Goal: Transaction & Acquisition: Purchase product/service

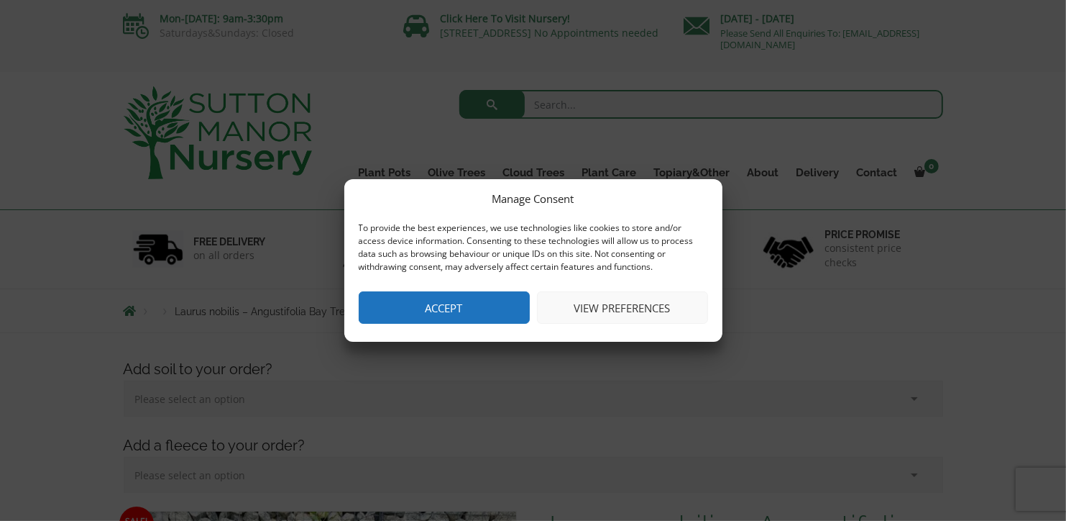
click at [494, 313] on button "Accept" at bounding box center [444, 307] width 171 height 32
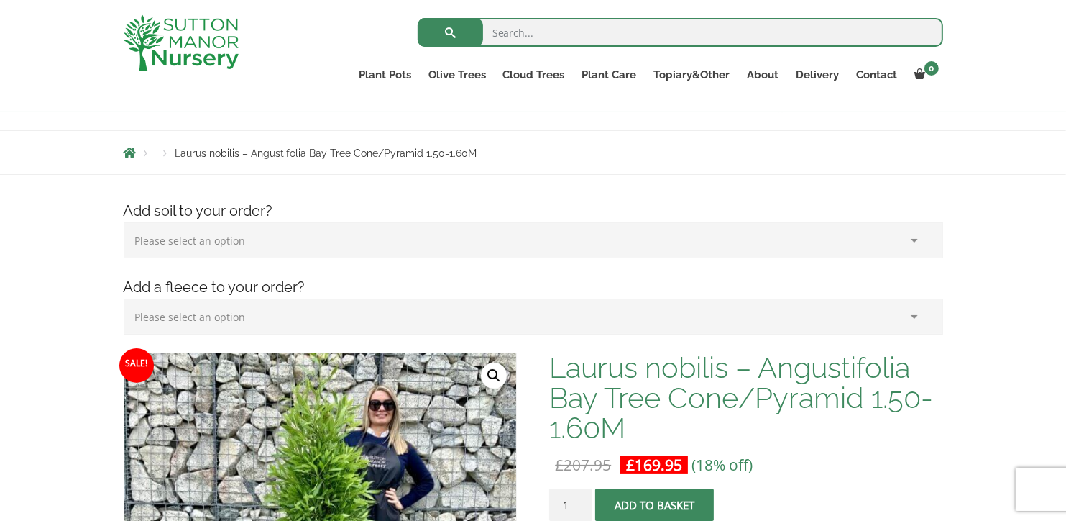
scroll to position [144, 0]
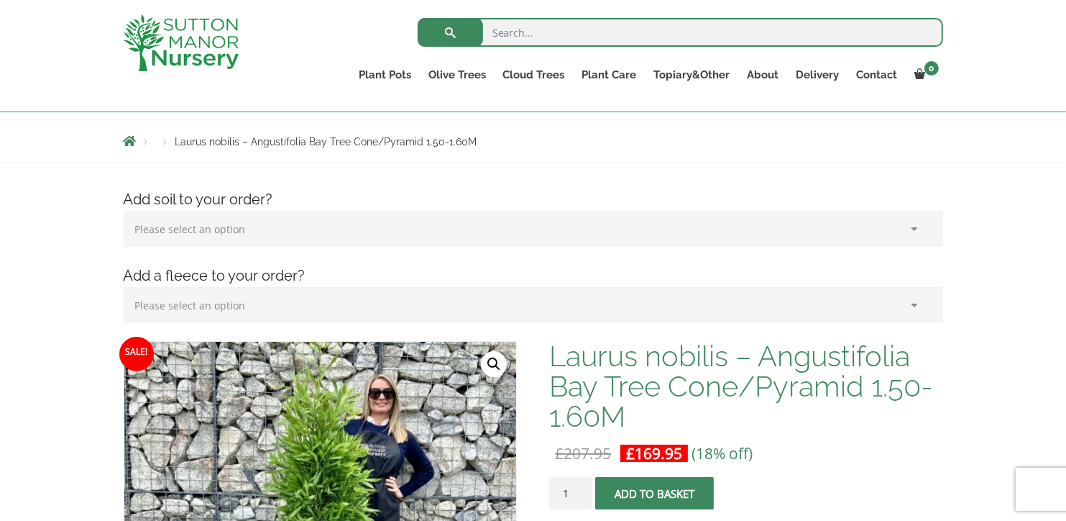
click at [802, 229] on select "Please select an option (x1) 75L Bag (£34.99) (x2) 75L Bag (£69.98) (x3) 75L Ba…" at bounding box center [534, 229] width 820 height 36
click at [124, 211] on select "Please select an option (x1) 75L Bag (£34.99) (x2) 75L Bag (£69.98) (x3) 75L Ba…" at bounding box center [534, 229] width 820 height 36
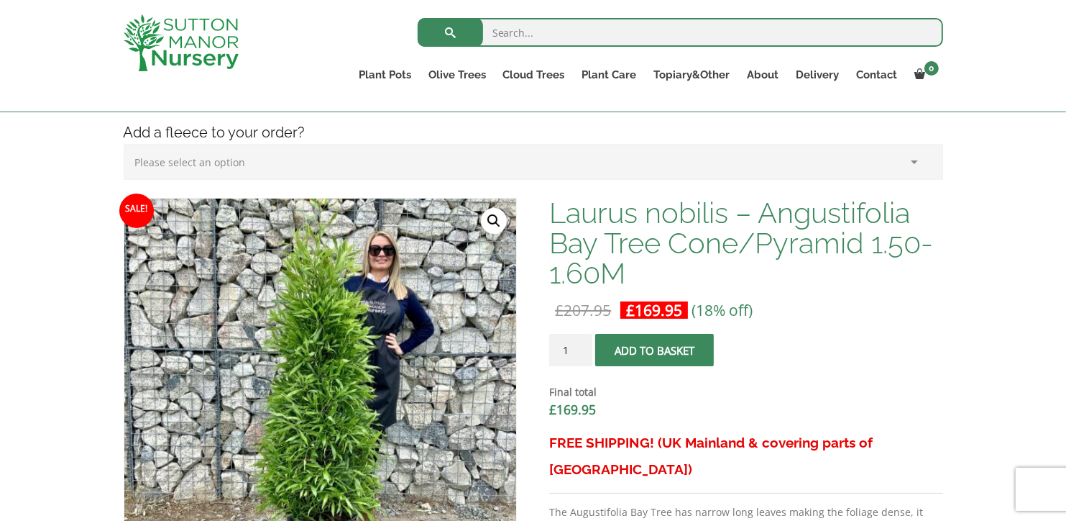
scroll to position [288, 0]
click at [579, 344] on input "2" at bounding box center [570, 349] width 43 height 32
type input "3"
click at [579, 344] on input "3" at bounding box center [570, 349] width 43 height 32
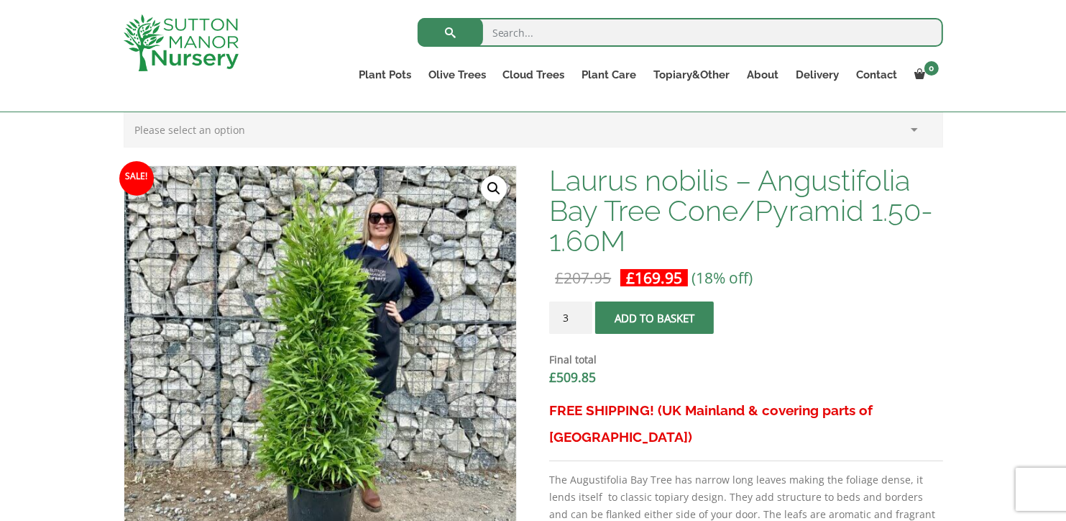
scroll to position [359, 0]
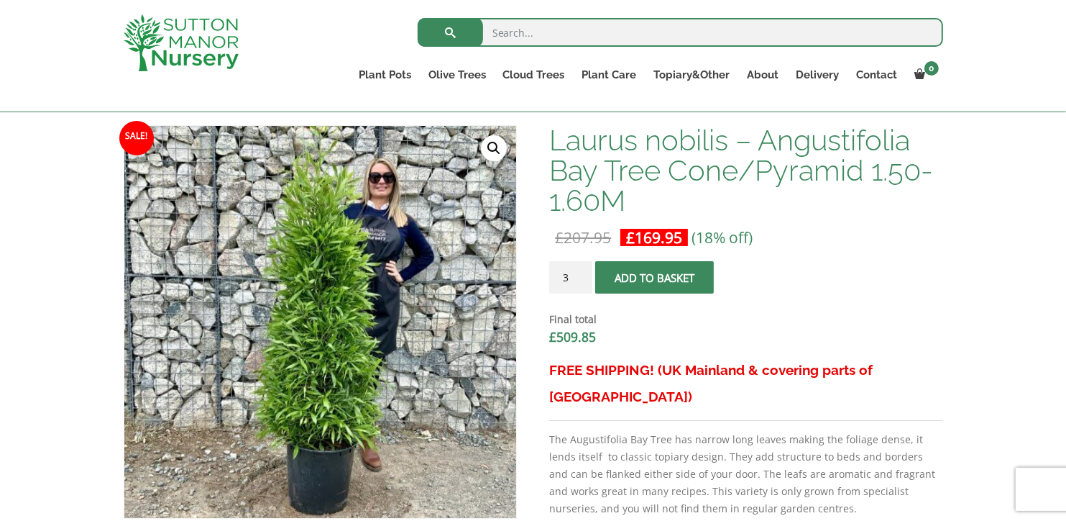
click at [664, 280] on button "Add to basket" at bounding box center [654, 277] width 119 height 32
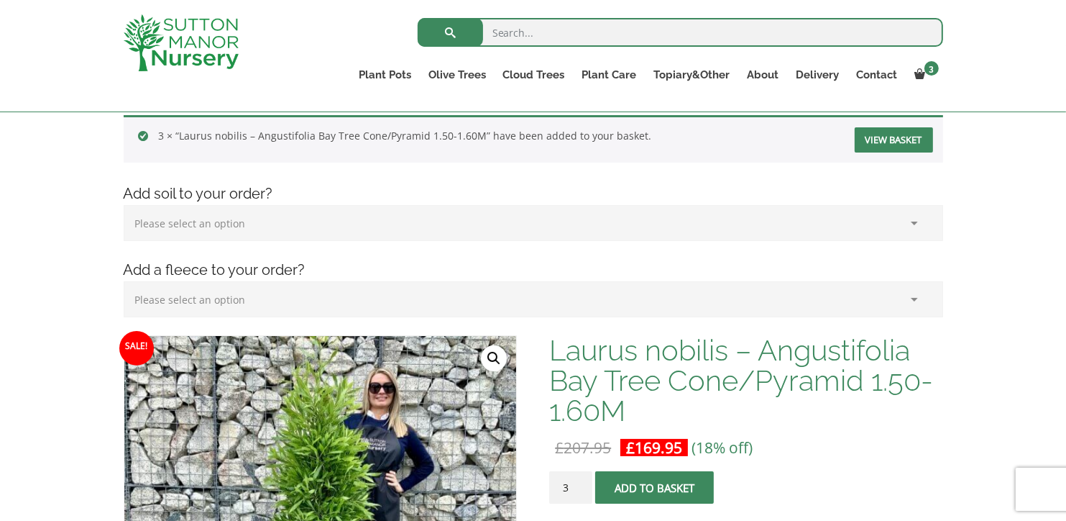
scroll to position [216, 0]
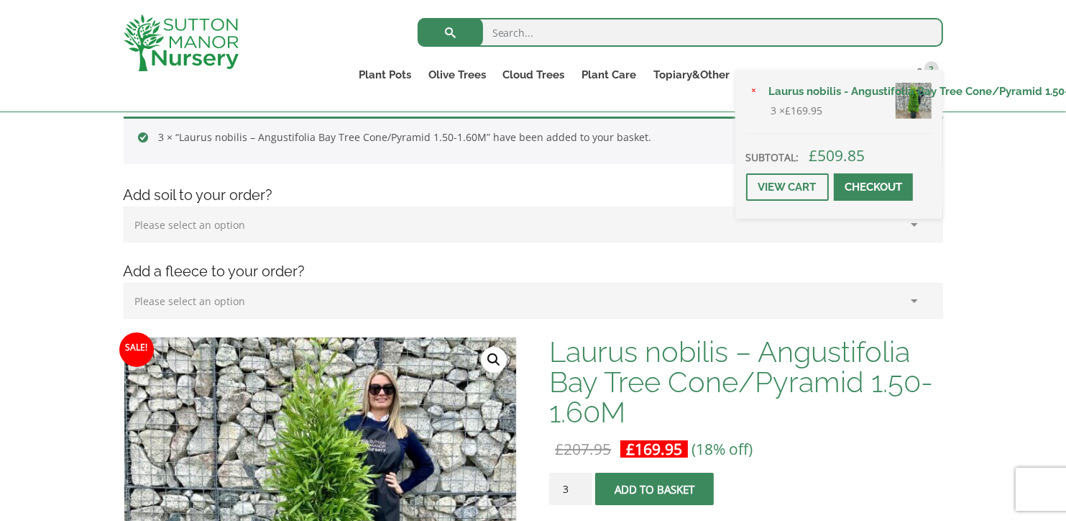
click at [874, 187] on span at bounding box center [874, 187] width 0 height 0
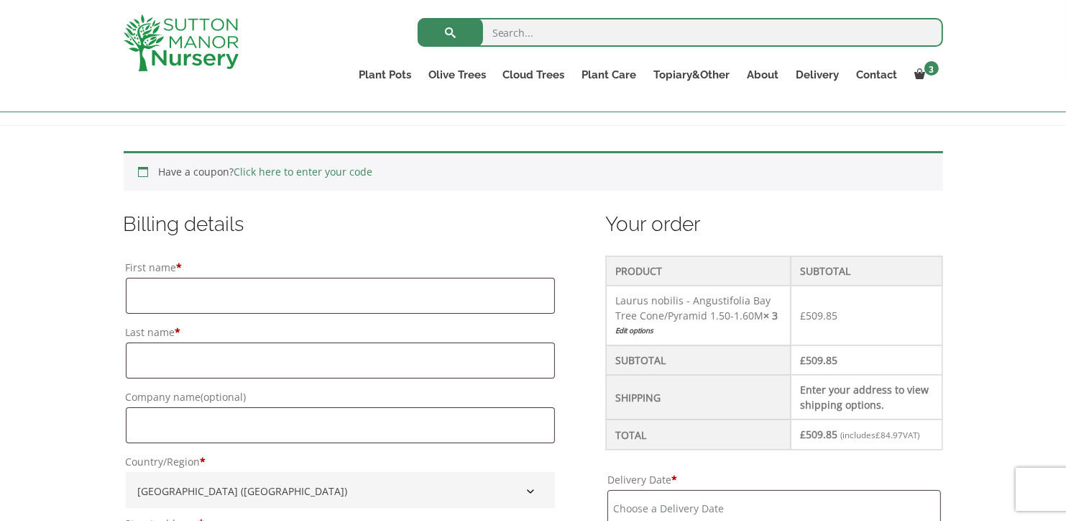
scroll to position [288, 0]
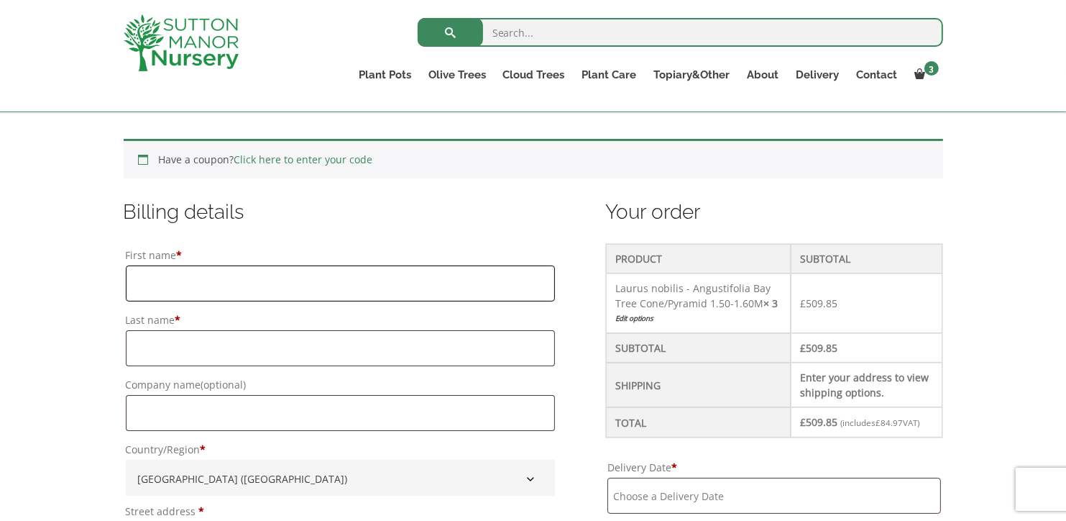
click at [259, 288] on input "First name *" at bounding box center [340, 283] width 429 height 36
type input "Sophia"
type input "Fitzparick"
type input "Steanbridge House"
type input "Slad"
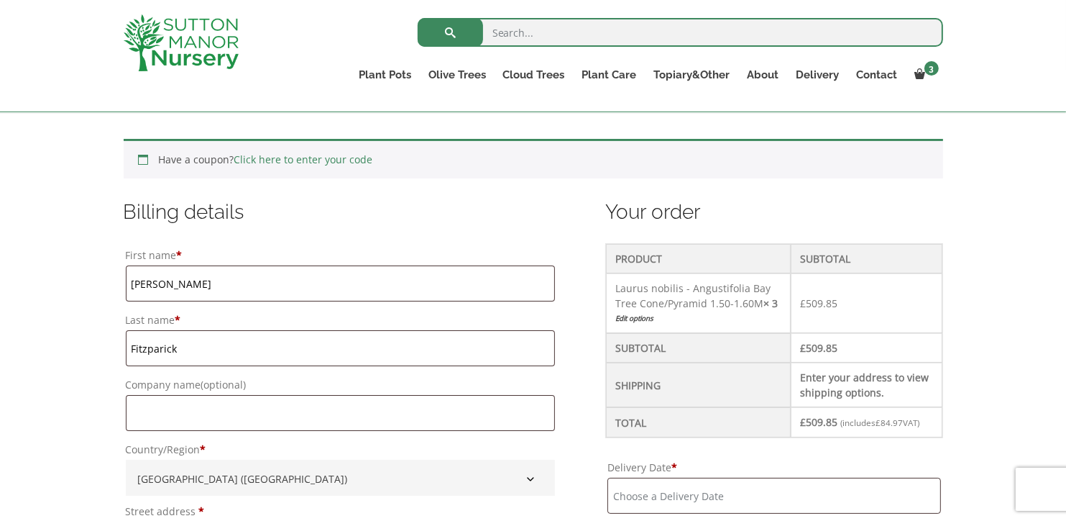
type input "Stroud"
type input "Gloucestershire"
type input "GL6 7QE"
type input "+447970530814"
type input "office@steanbridgehouse.co.uk"
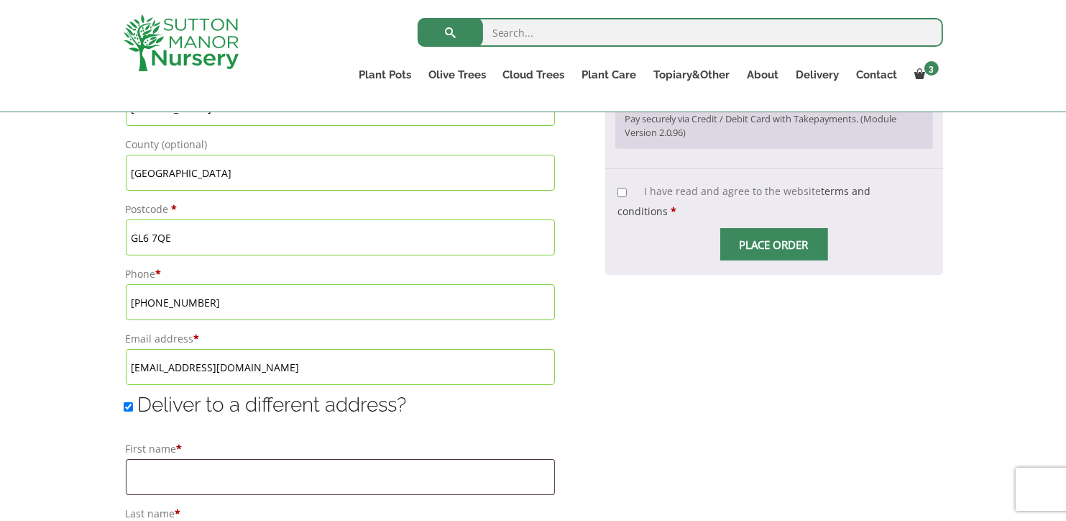
scroll to position [791, 0]
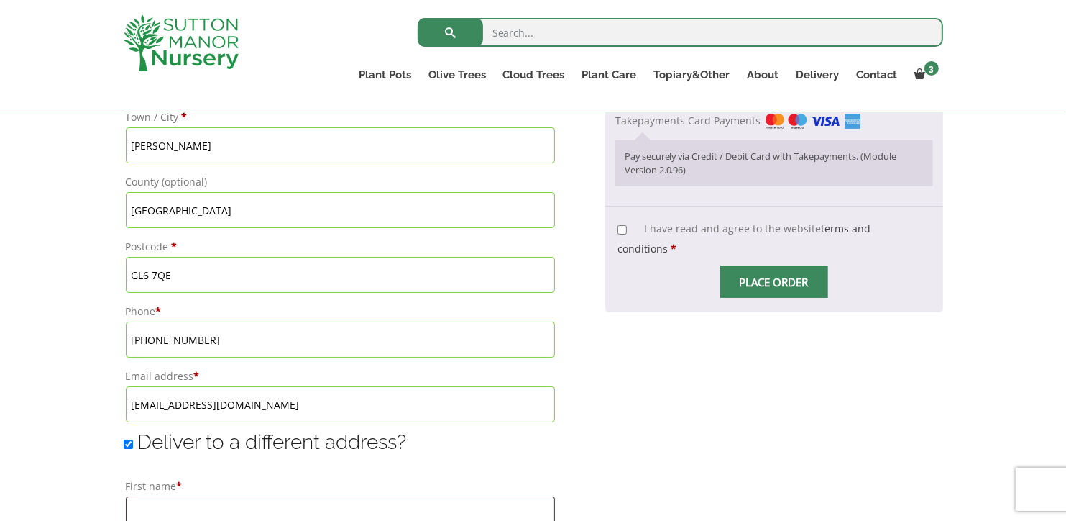
click at [129, 442] on input "Deliver to a different address?" at bounding box center [128, 443] width 9 height 9
checkbox input "false"
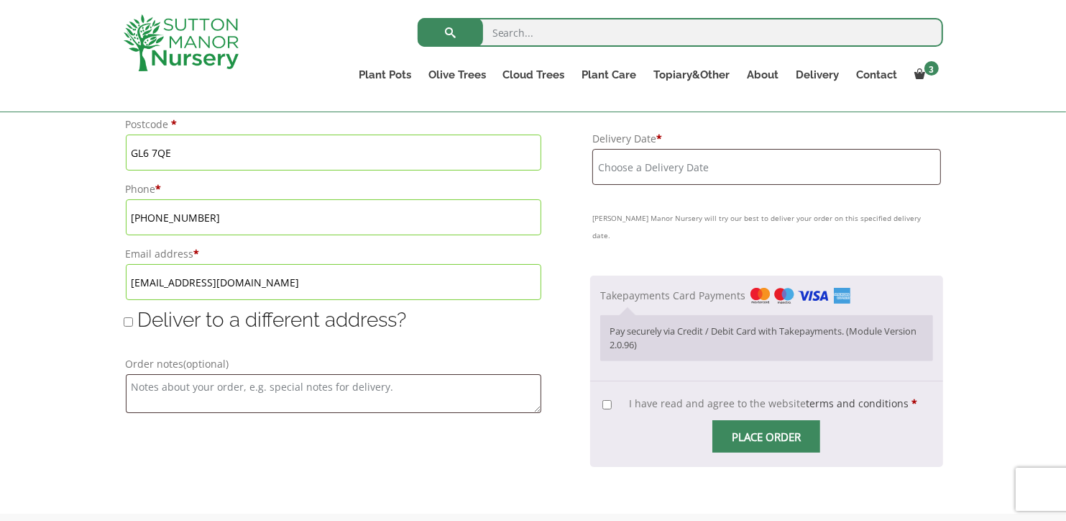
scroll to position [1007, 0]
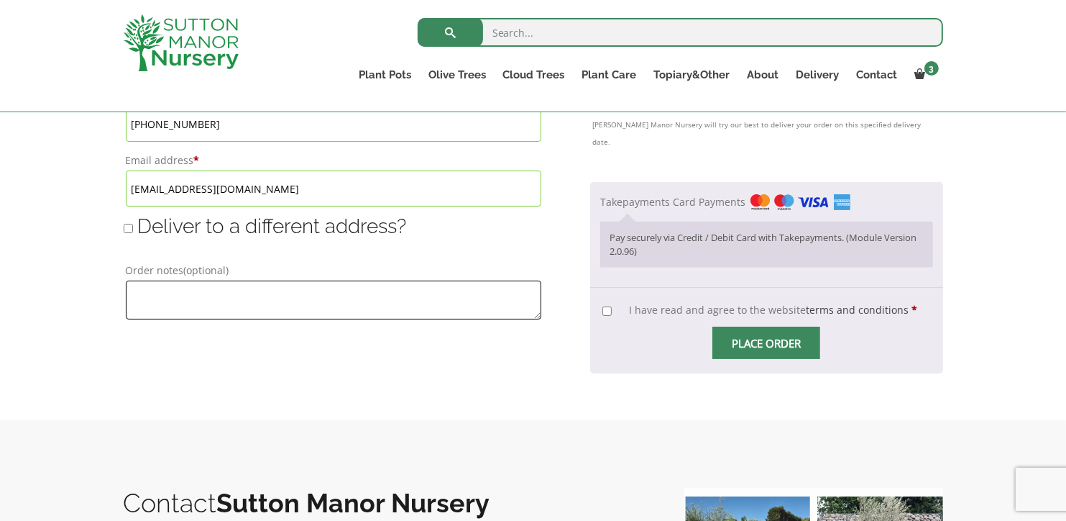
click at [201, 291] on textarea "Order notes (optional)" at bounding box center [334, 299] width 416 height 39
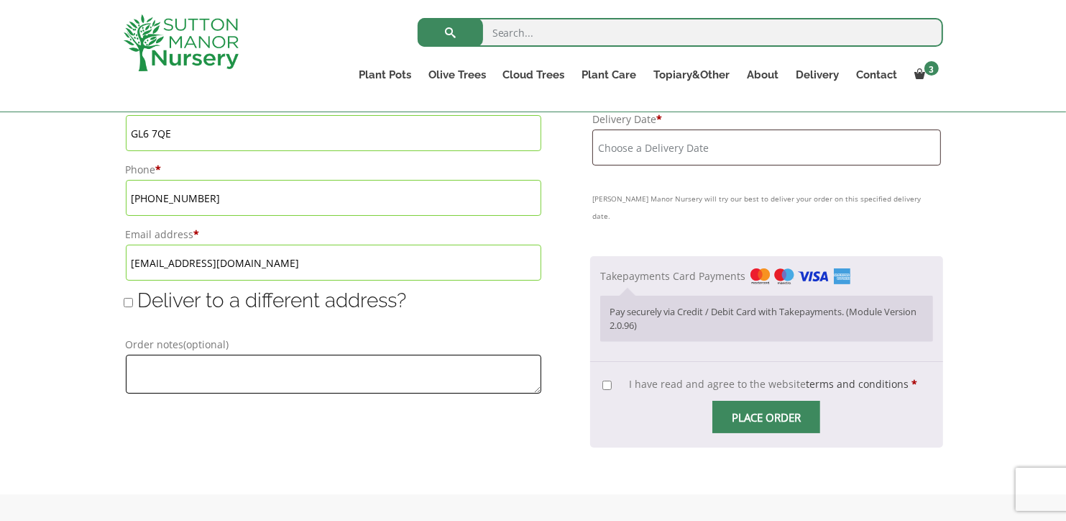
scroll to position [935, 0]
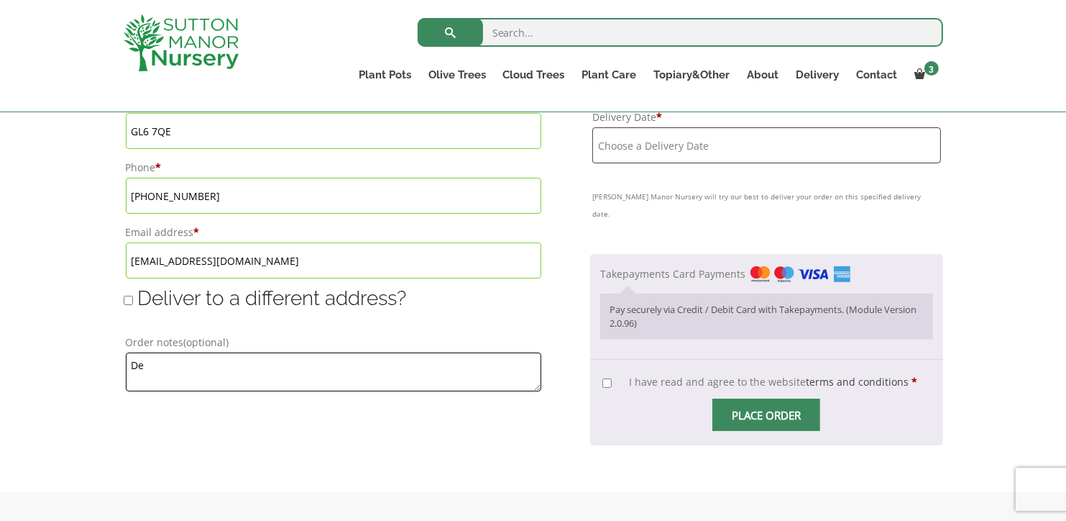
type textarea "D"
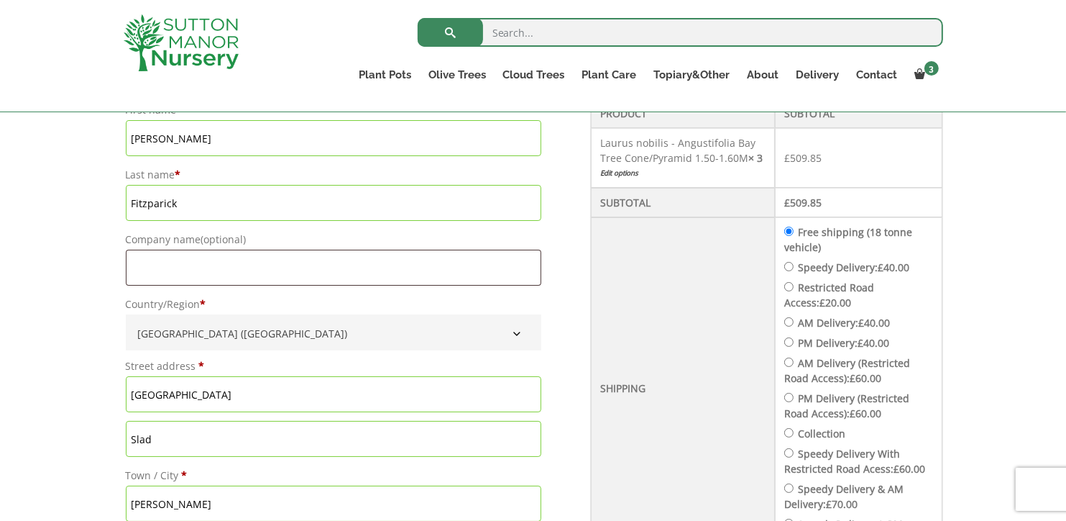
scroll to position [431, 0]
type textarea "NO bigger lorry than 7.5T"
click at [794, 285] on input "Restricted Road Access: £ 20.00" at bounding box center [788, 287] width 9 height 9
radio input "true"
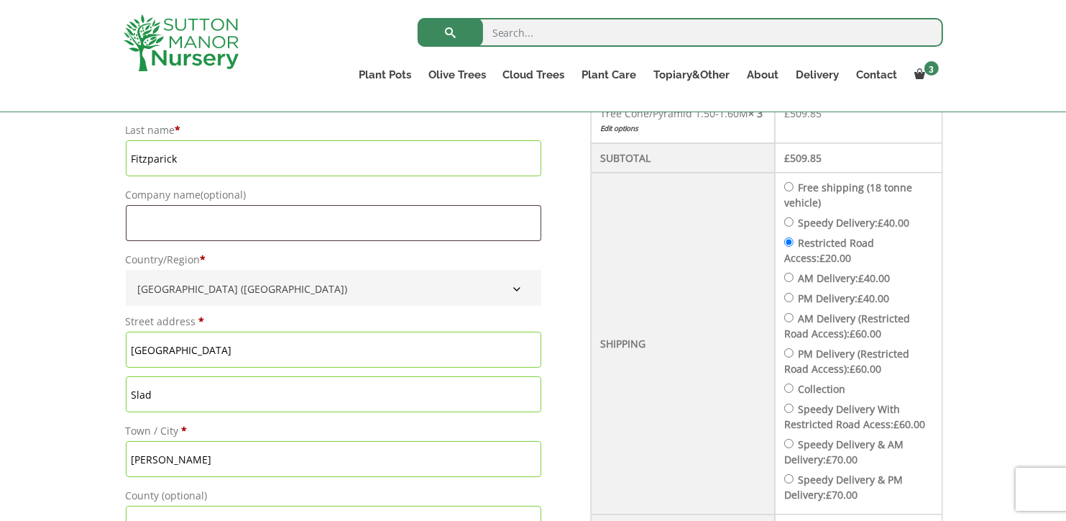
scroll to position [503, 0]
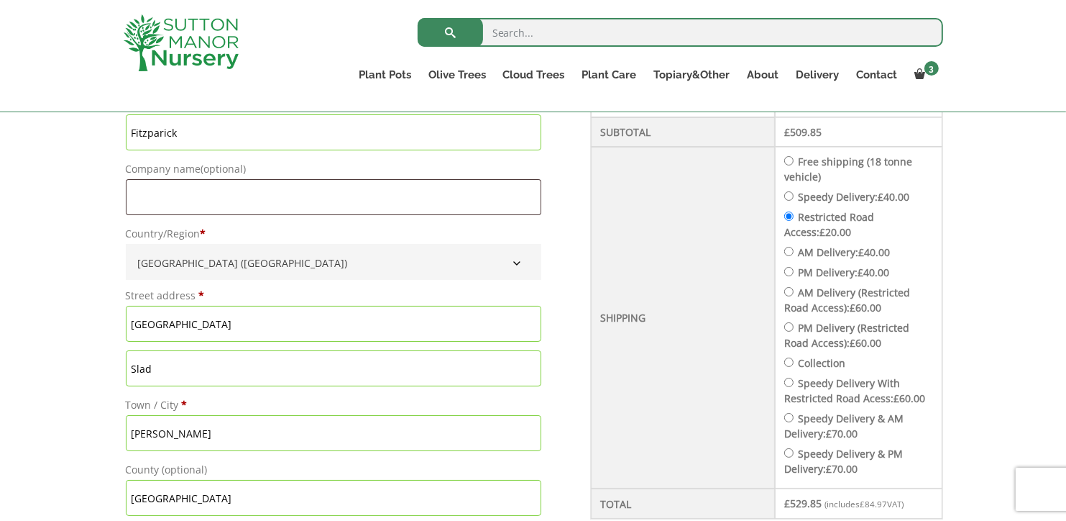
click at [794, 249] on input "AM Delivery: £ 40.00" at bounding box center [788, 251] width 9 height 9
radio input "true"
click at [800, 209] on li "Restricted Road Access: £ 20.00" at bounding box center [858, 224] width 149 height 30
click at [794, 214] on input "Restricted Road Access: £ 20.00" at bounding box center [788, 215] width 9 height 9
radio input "true"
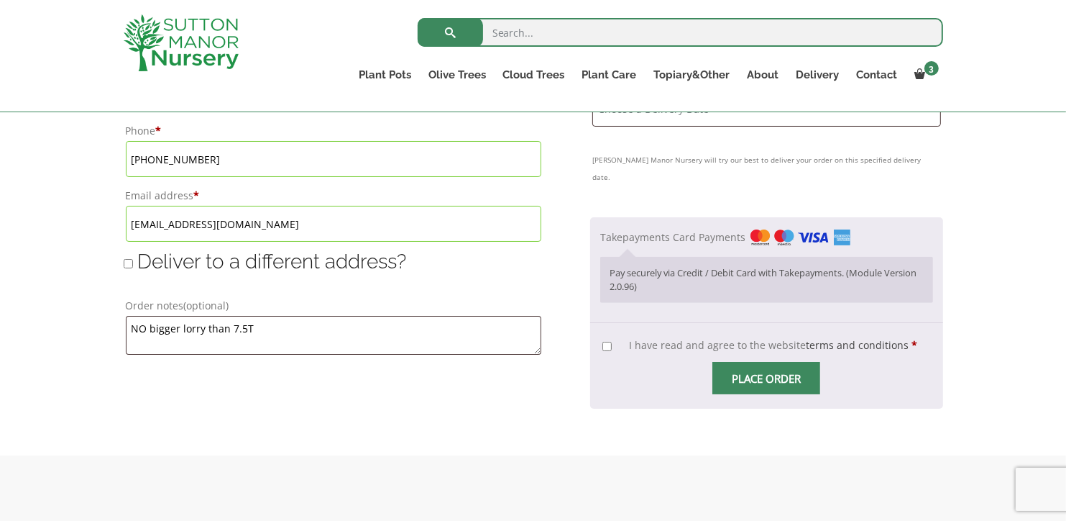
scroll to position [1007, 0]
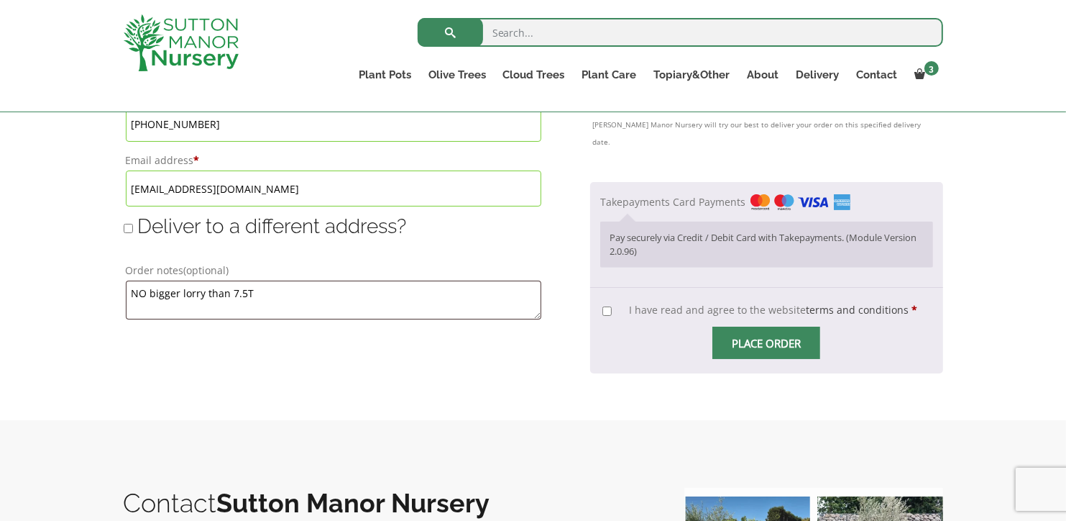
click at [610, 308] on input "I have read and agree to the website terms and conditions *" at bounding box center [607, 310] width 9 height 9
checkbox input "true"
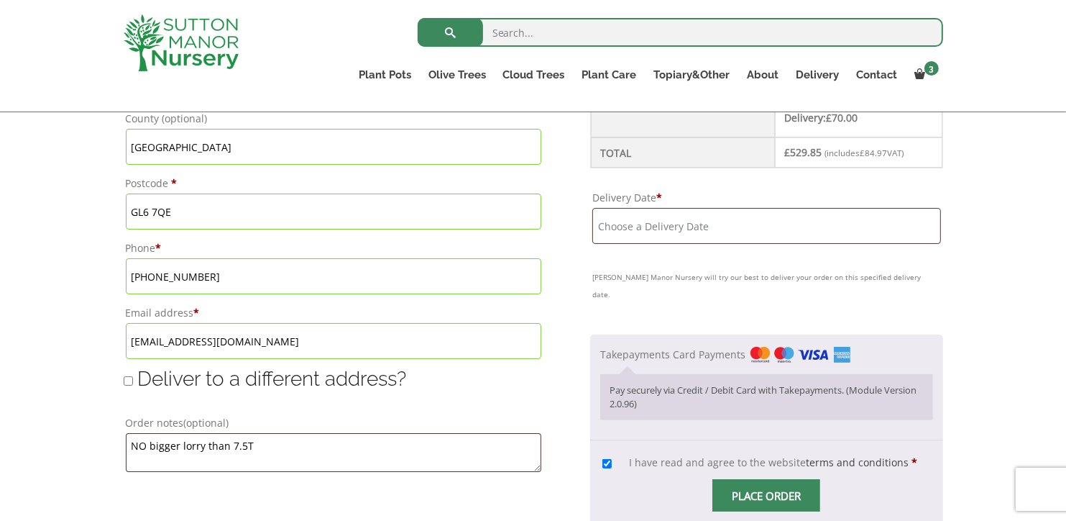
scroll to position [863, 0]
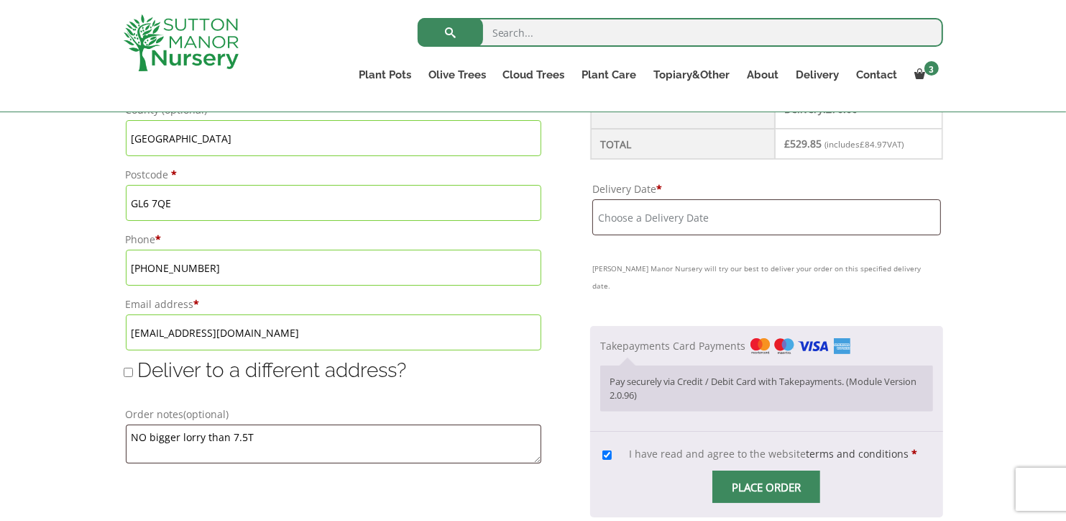
click at [766, 487] on span "Checkout" at bounding box center [766, 487] width 0 height 0
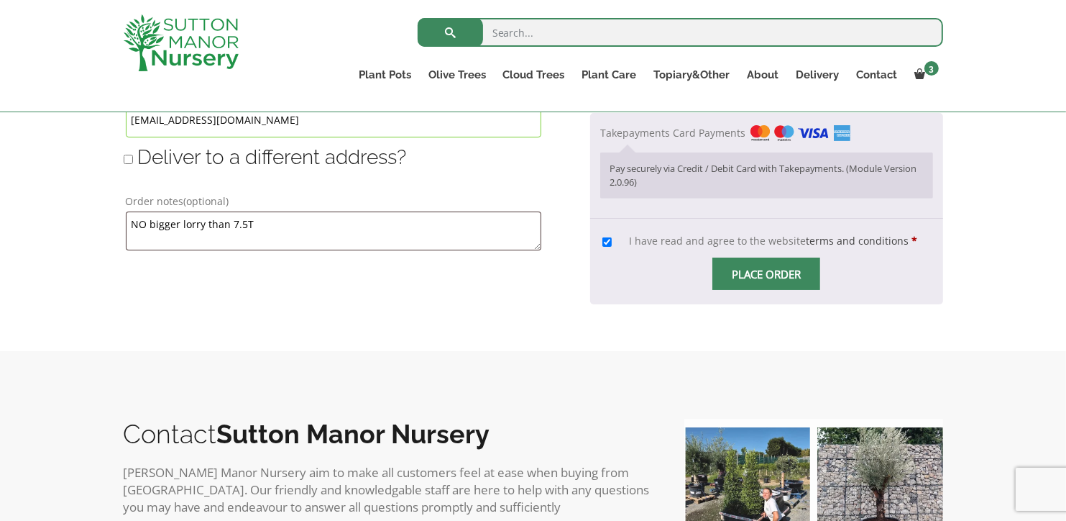
scroll to position [1078, 0]
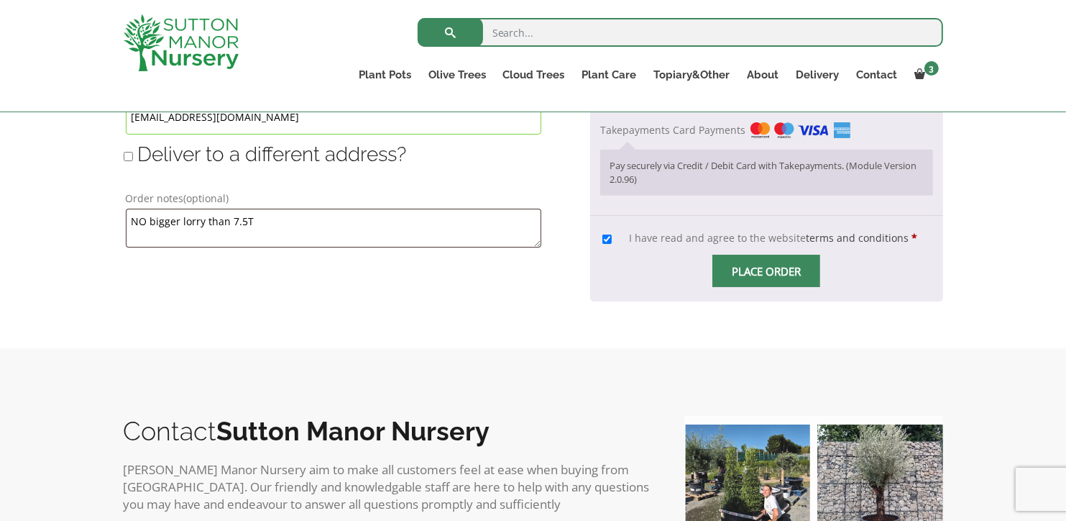
click at [761, 265] on input "Place order" at bounding box center [767, 271] width 108 height 32
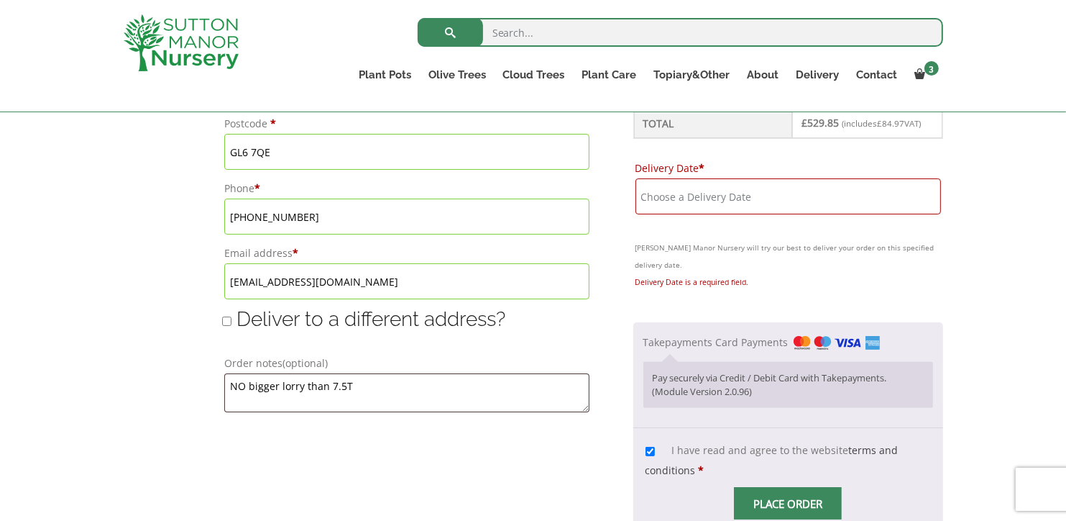
scroll to position [917, 0]
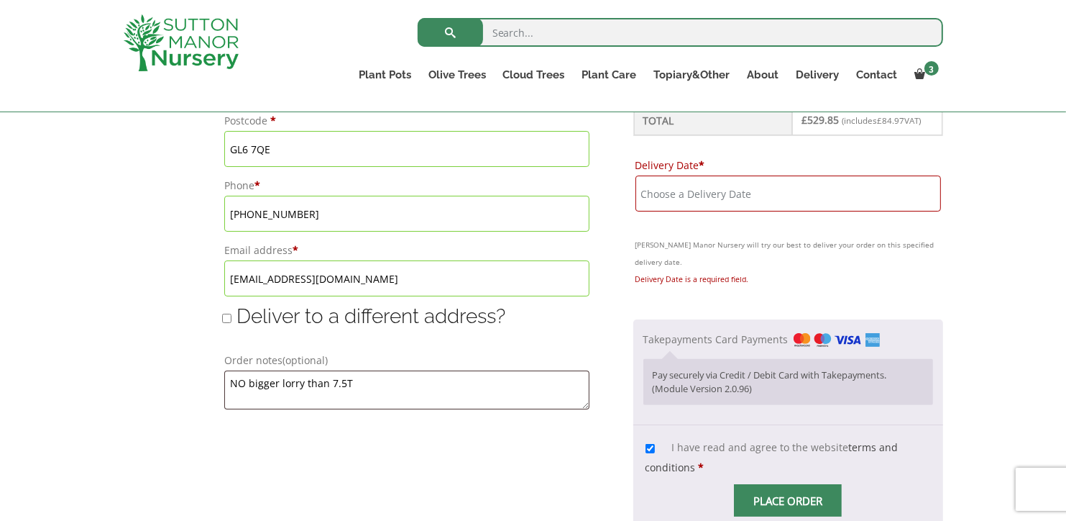
click at [704, 211] on input "Delivery Date *" at bounding box center [789, 193] width 306 height 36
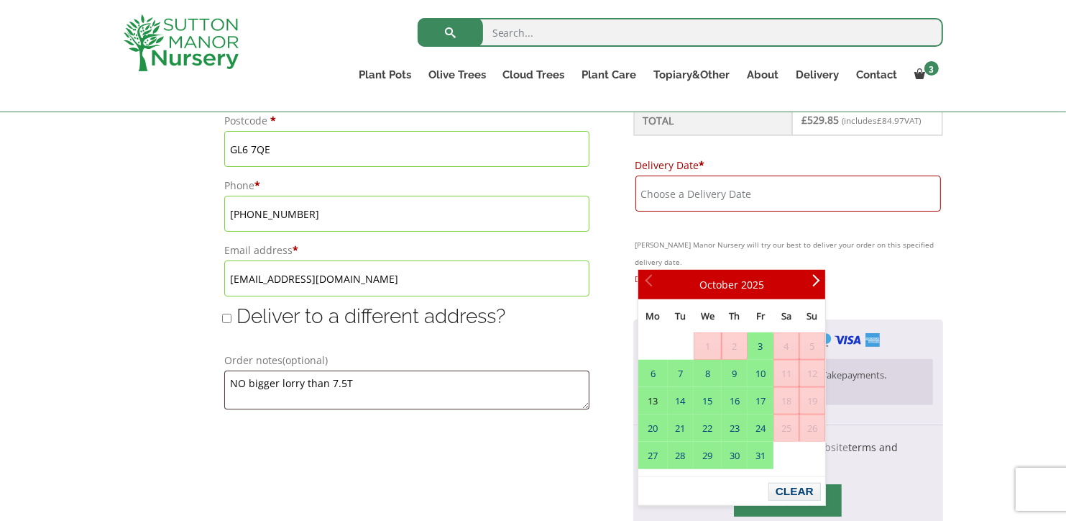
click at [654, 399] on link "13" at bounding box center [652, 401] width 27 height 26
type input "13 October, 2025"
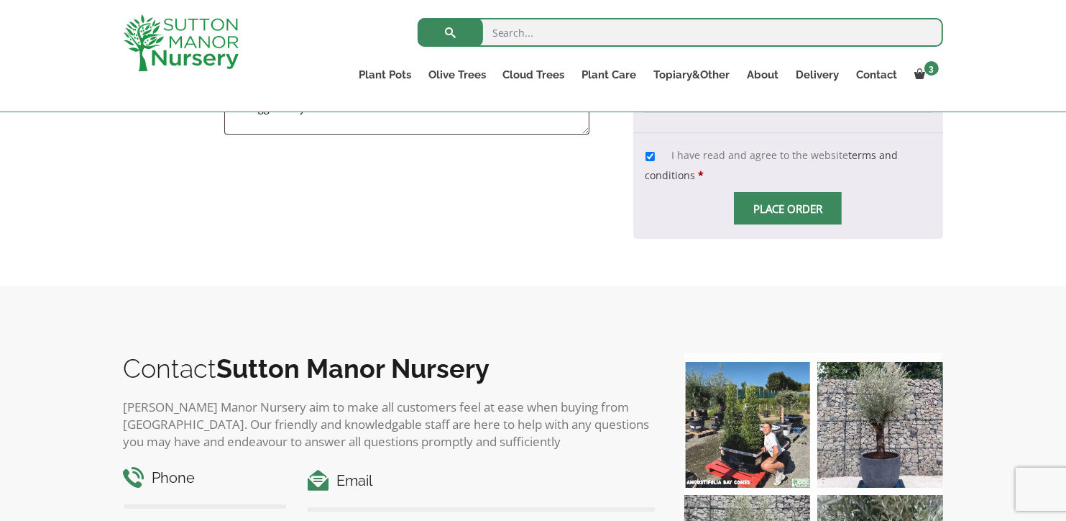
scroll to position [1204, 0]
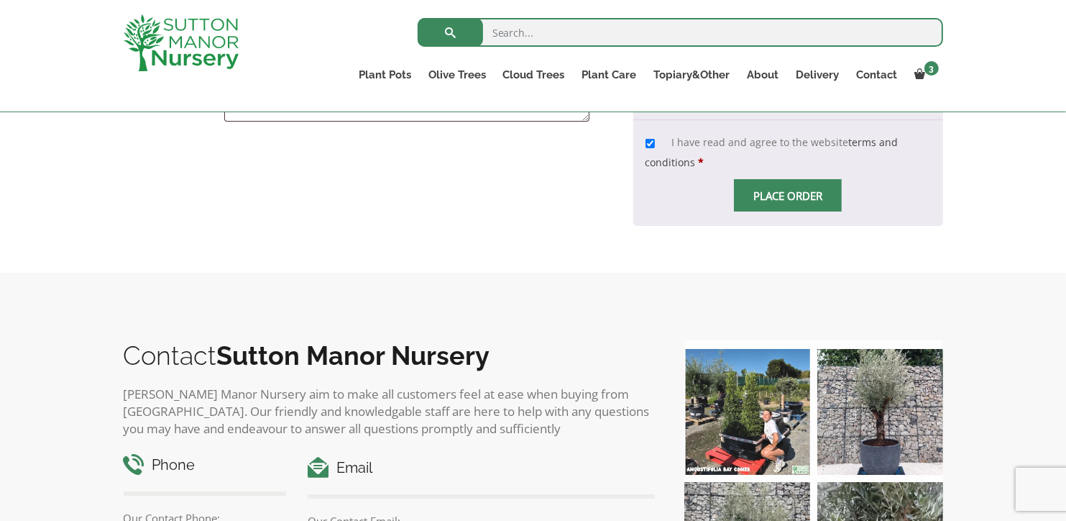
click at [801, 211] on input "Place order" at bounding box center [788, 195] width 108 height 32
